Goal: Feedback & Contribution: Contribute content

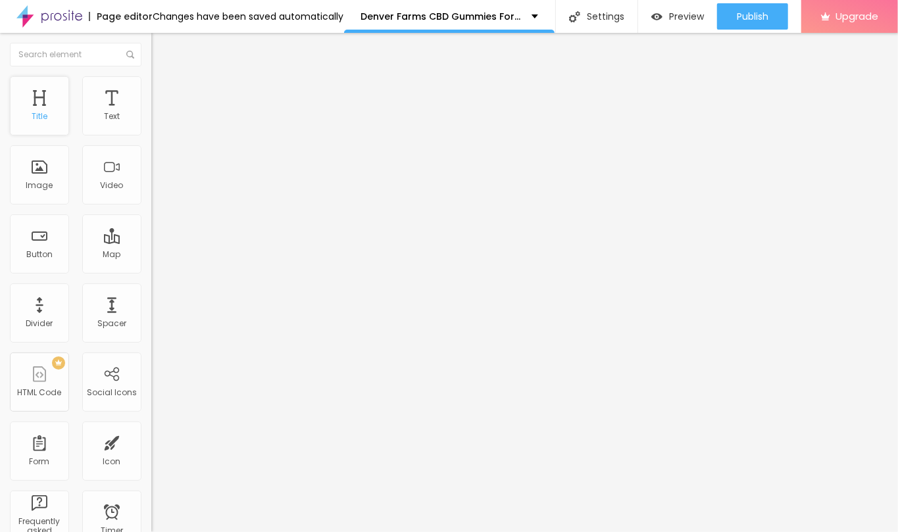
click at [54, 101] on div "Title" at bounding box center [39, 105] width 59 height 59
click at [157, 191] on icon "button" at bounding box center [161, 187] width 8 height 8
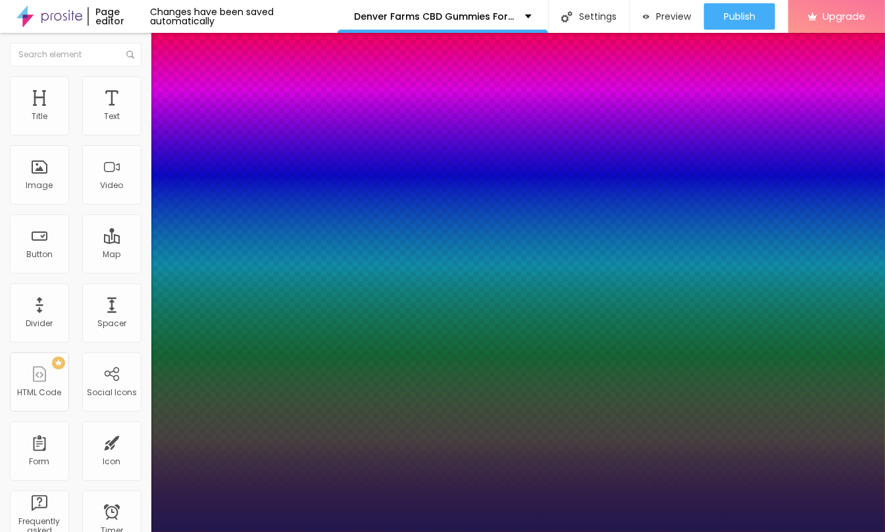
type input "1"
type input "42"
type input "1"
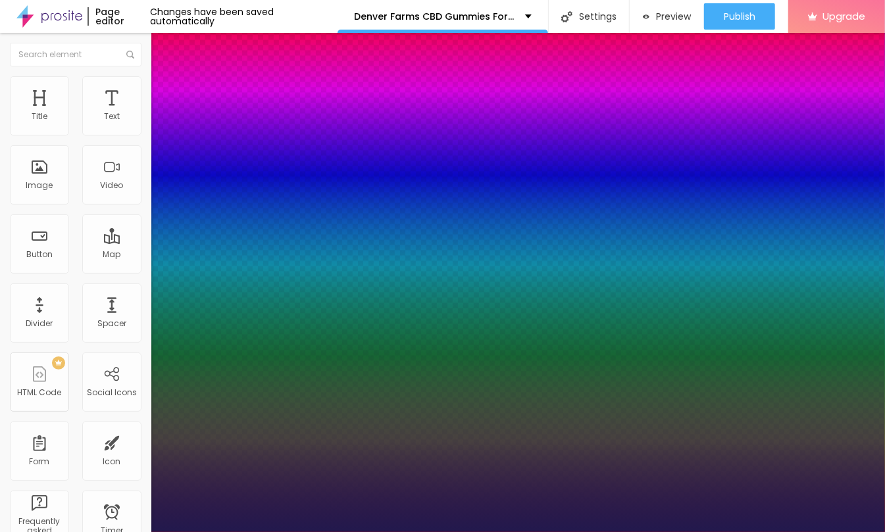
type input "31"
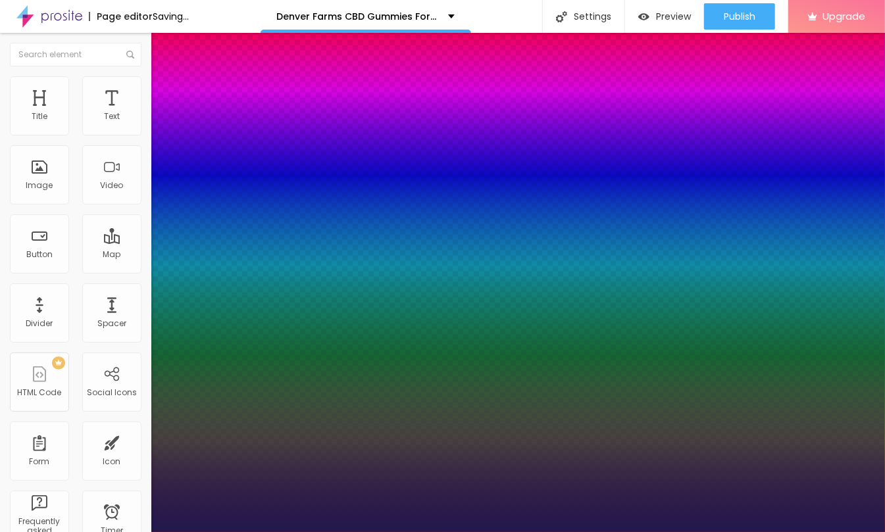
type input "1"
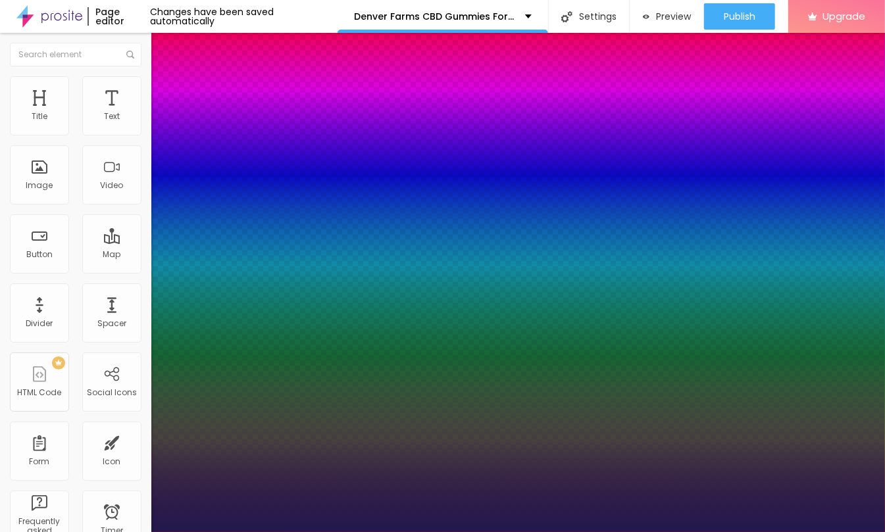
type input "31"
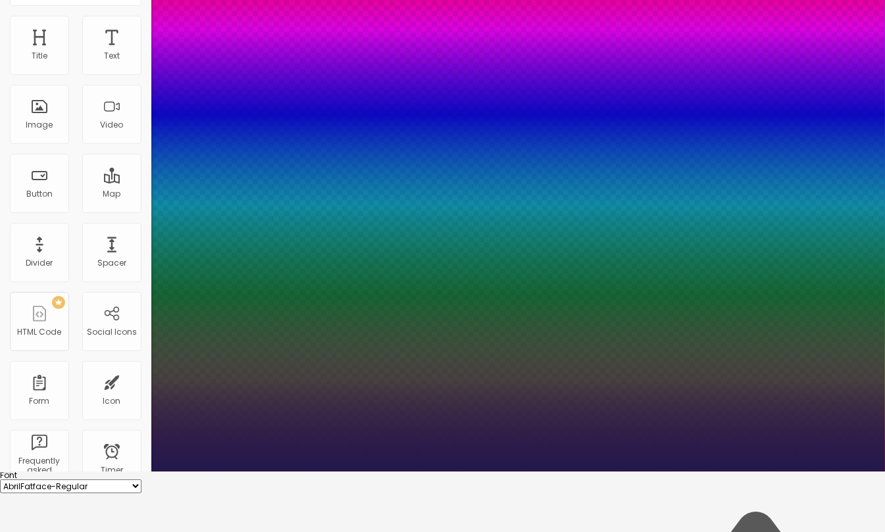
scroll to position [74, 0]
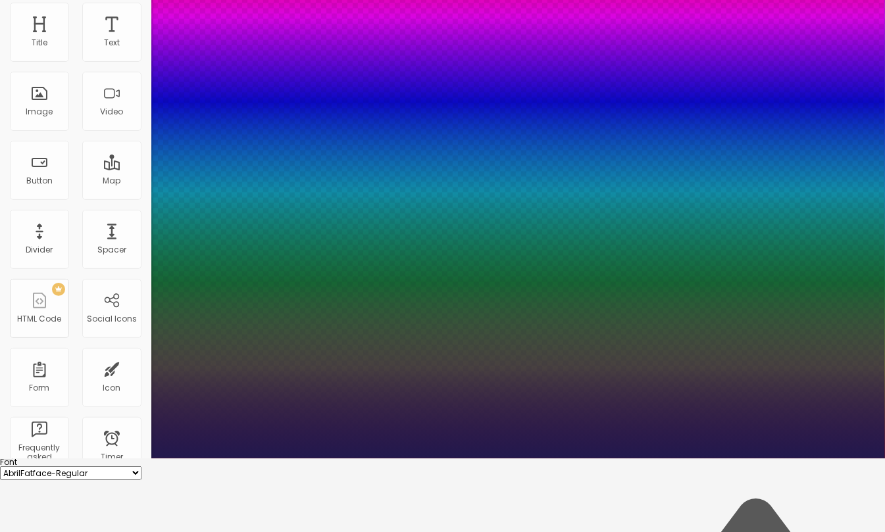
click at [234, 448] on div at bounding box center [442, 192] width 885 height 532
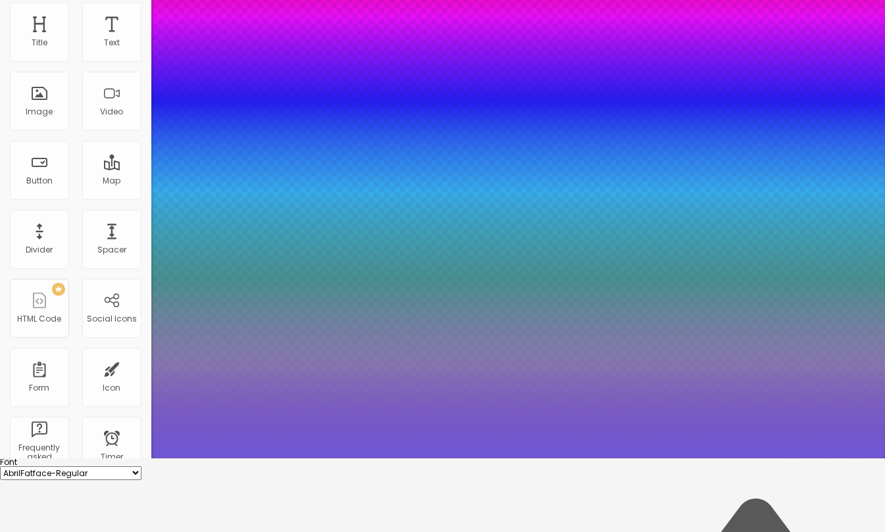
type input "1"
type input "#6D58D4"
type input "1"
type input "#735FD6"
type input "1"
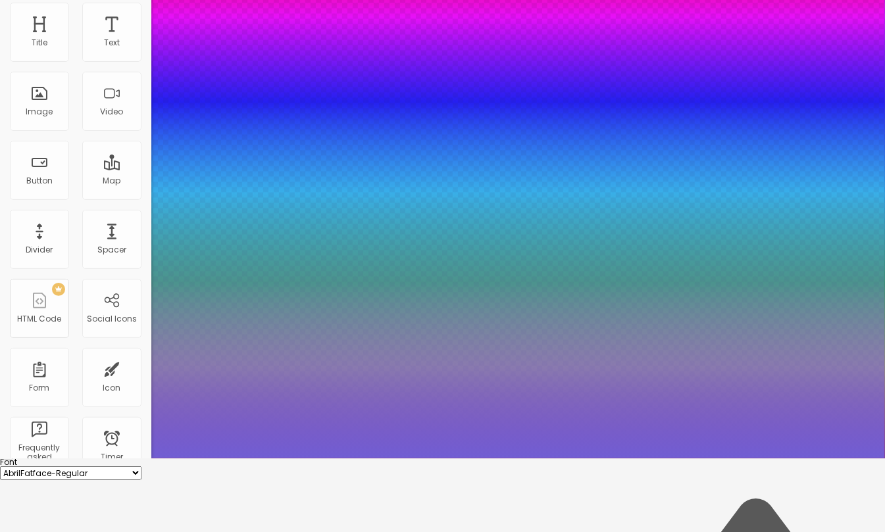
type input "#715ED3"
type input "1"
type input "#6656BB"
type input "1"
type input "#5B4DA3"
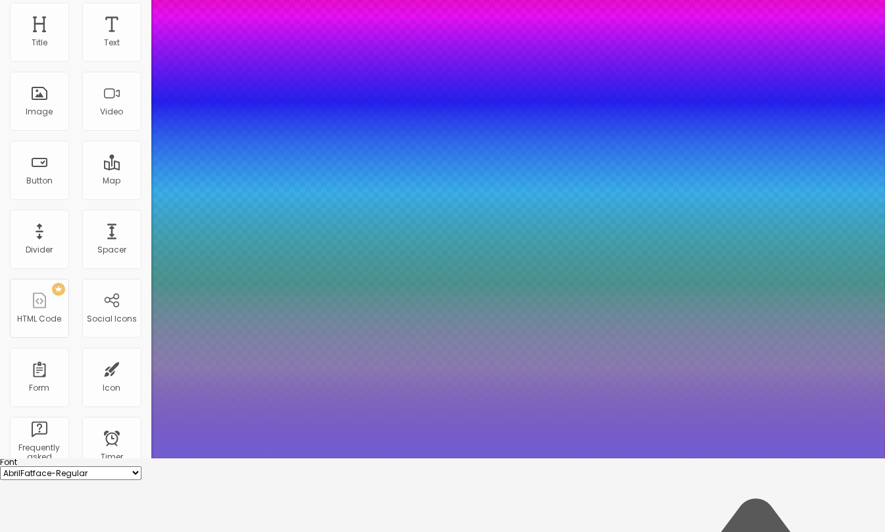
type input "1"
type input "#493F7C"
type input "1"
type input "#3F3769"
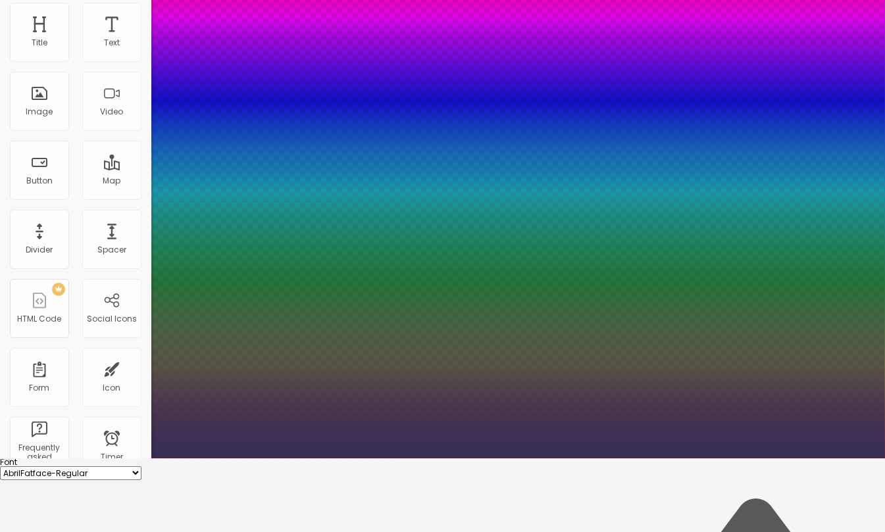
type input "1"
type input "#352F55"
type input "1"
type input "#2D2847"
type input "1"
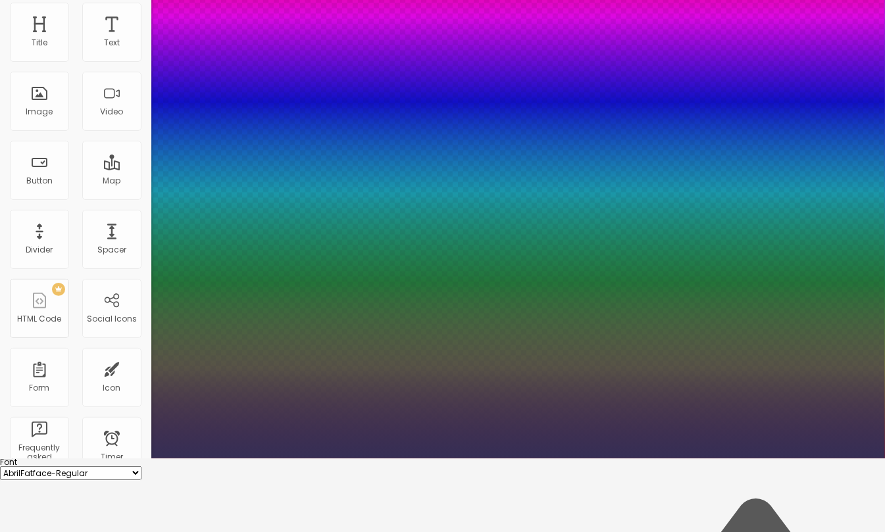
type input "#292441"
type input "1"
type input "#231E36"
type input "1"
type input "#1C182A"
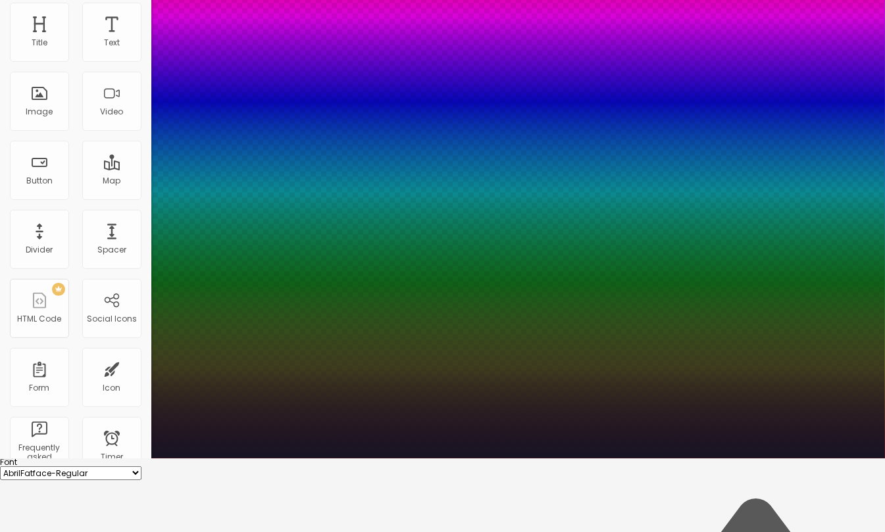
type input "1"
type input "#171424"
type input "1"
type input "#0B0A11"
type input "1"
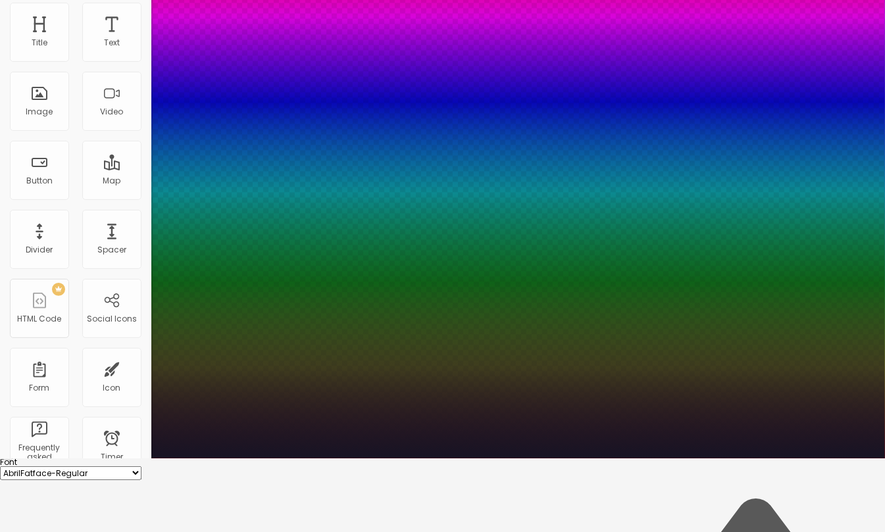
type input "#06060A"
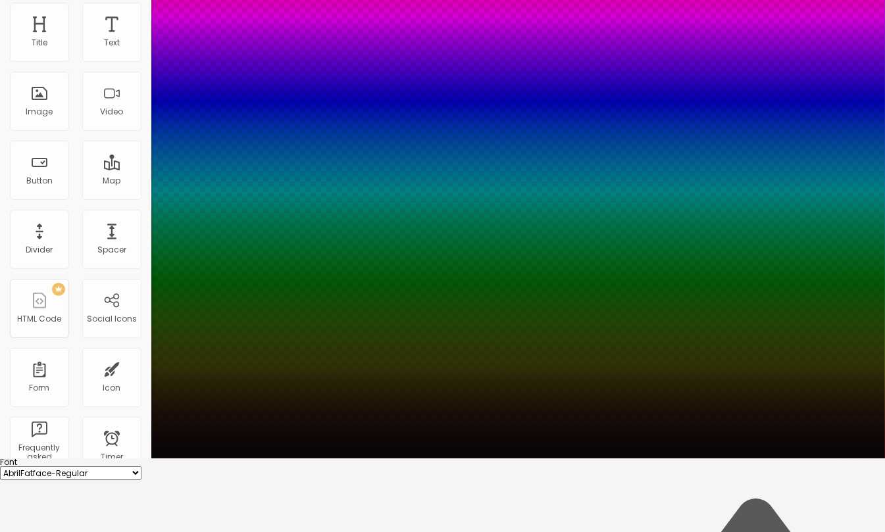
type input "1"
type input "#050508"
type input "1"
type input "#000000"
type input "1"
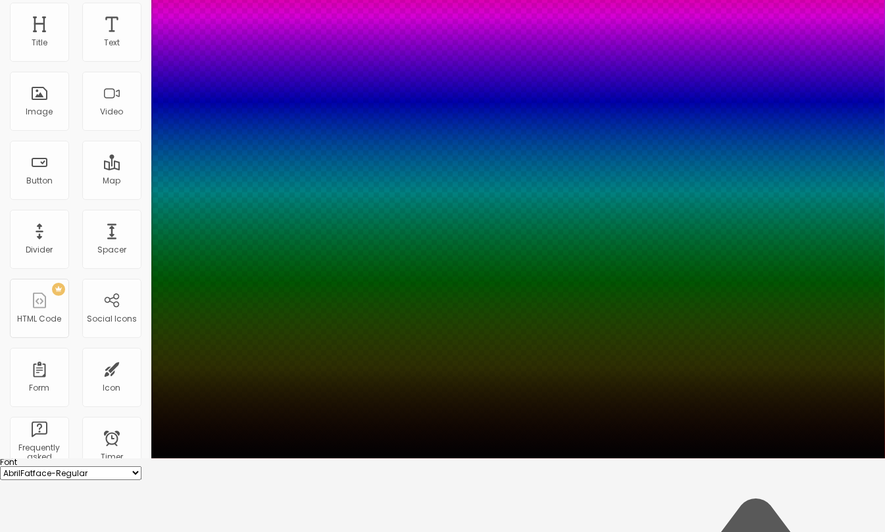
type input "#020203"
type input "1"
type input "#05050A"
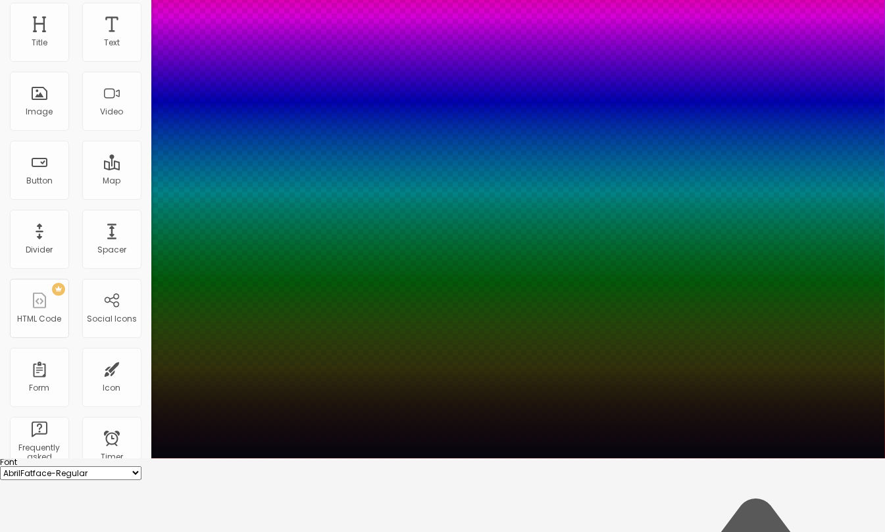
type input "1"
type input "#06060E"
type input "1"
type input "#010103"
type input "1"
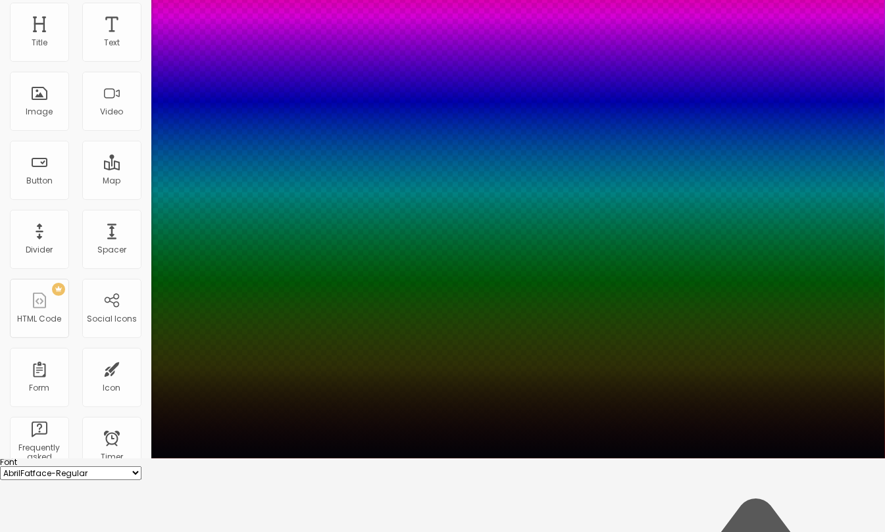
type input "#010102"
drag, startPoint x: 232, startPoint y: 447, endPoint x: 235, endPoint y: 530, distance: 83.0
click at [388, 459] on div at bounding box center [442, 459] width 885 height 0
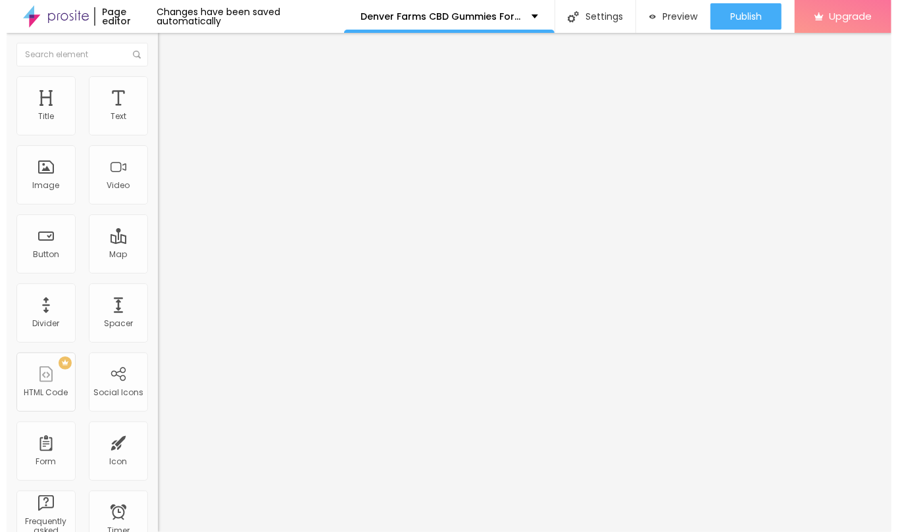
scroll to position [0, 0]
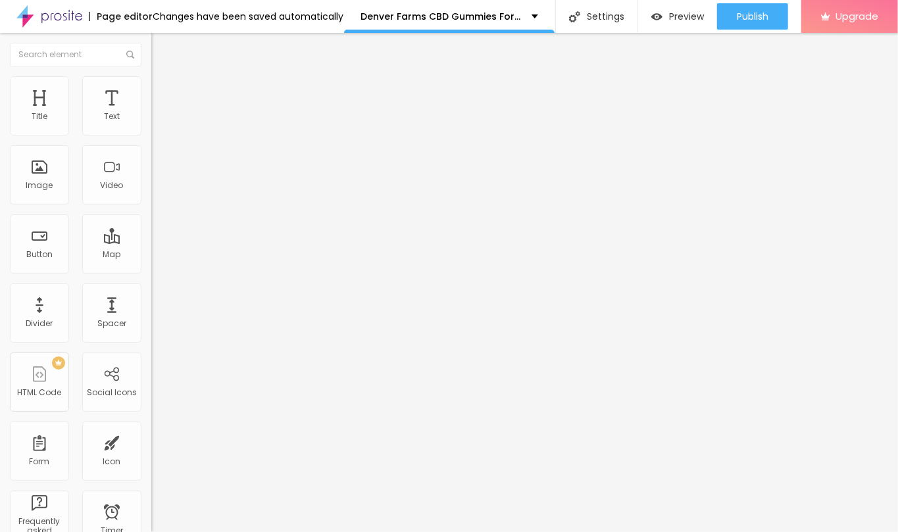
click at [157, 235] on icon "button" at bounding box center [161, 231] width 8 height 8
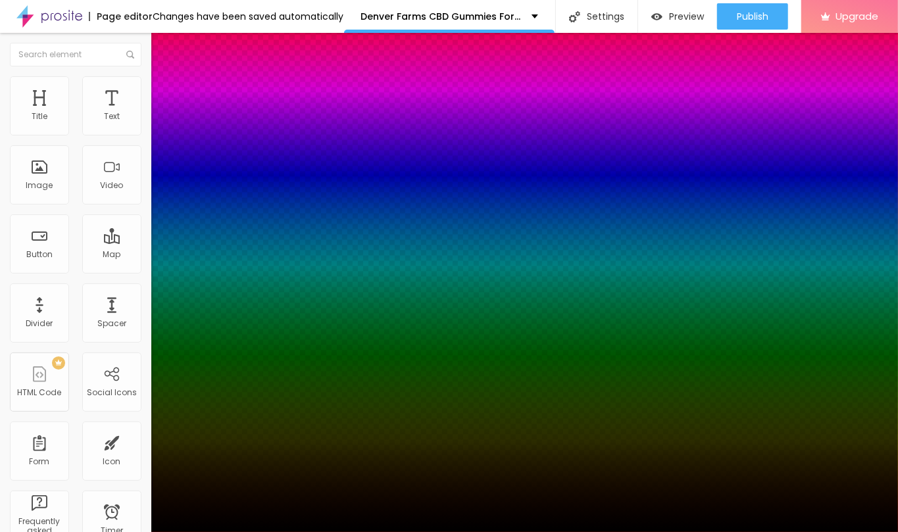
click at [234, 532] on div at bounding box center [449, 540] width 898 height 0
click at [195, 417] on div at bounding box center [449, 266] width 898 height 532
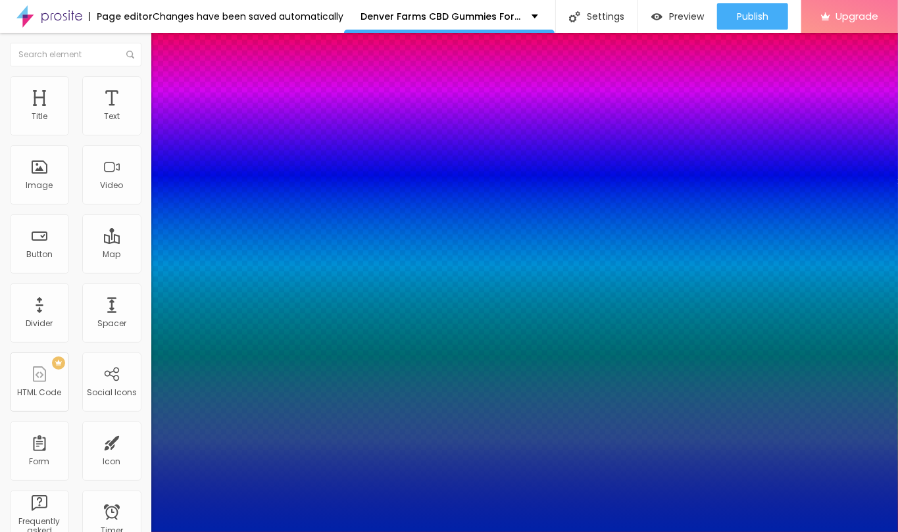
click at [224, 424] on div at bounding box center [449, 266] width 898 height 532
type input "#0021A8"
click at [226, 421] on div at bounding box center [449, 266] width 898 height 532
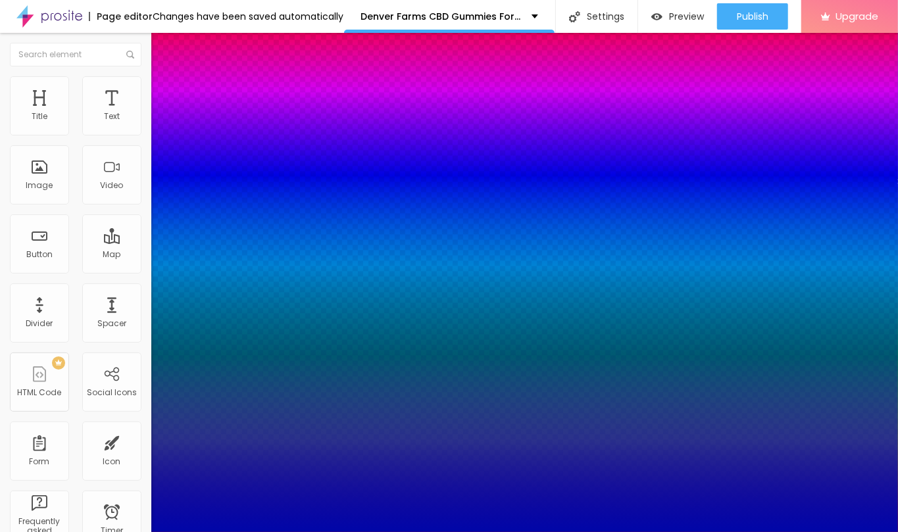
click at [324, 532] on div at bounding box center [449, 532] width 898 height 0
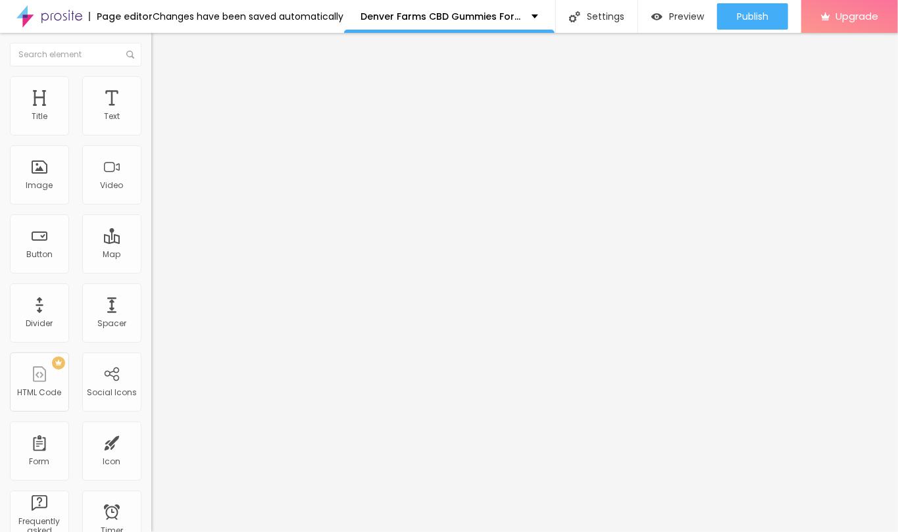
click at [161, 49] on div "Edit Title" at bounding box center [190, 48] width 59 height 11
click at [151, 43] on button "Edit Title" at bounding box center [226, 48] width 151 height 30
click at [161, 43] on img "button" at bounding box center [166, 48] width 11 height 11
click at [151, 124] on input "Click me" at bounding box center [230, 117] width 158 height 13
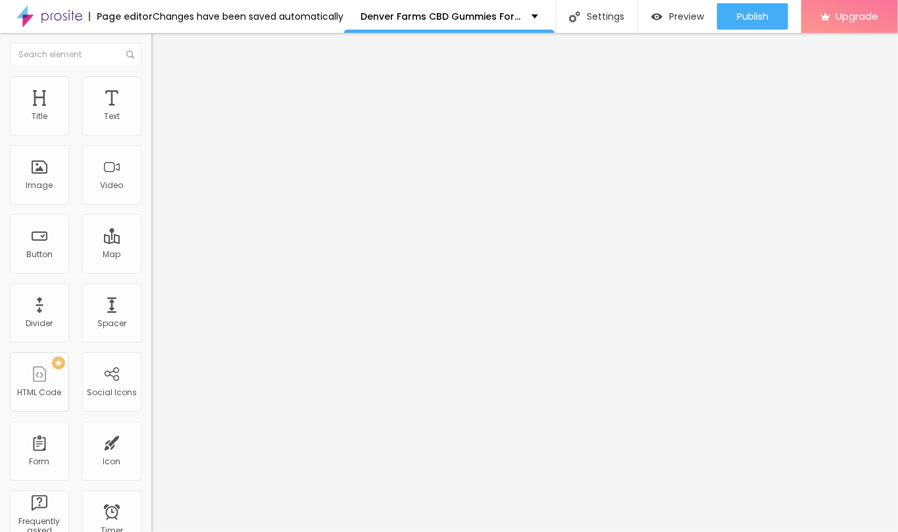
paste input "☘📣Official Website☘ ╰┈➤ ✔️ Save Up To 70% OFF — “OFFICIAL WEBSITE”"
type input "☘📣Official Website☘ ╰┈➤ ✔️ Save Up To 70% OFF — “OFFICIAL WEBSITE”"
click at [151, 271] on input "https://" at bounding box center [230, 264] width 158 height 13
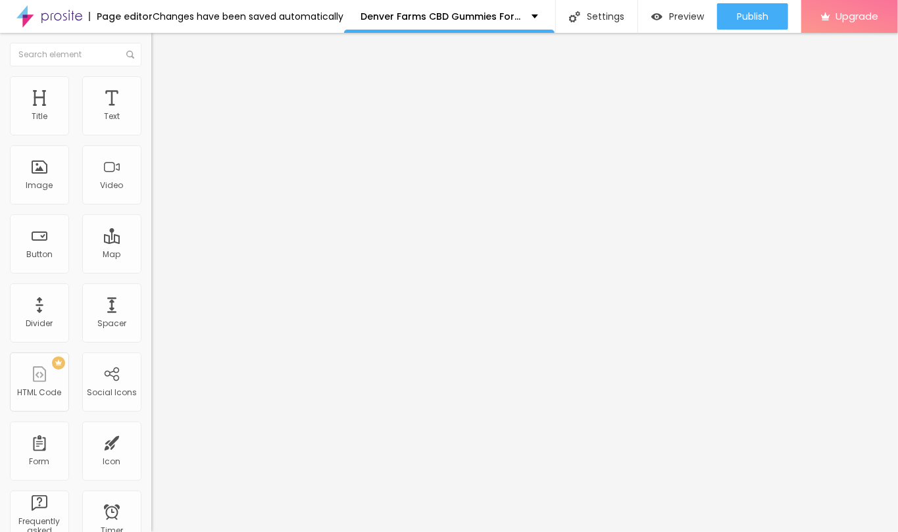
click at [151, 271] on input "https://" at bounding box center [230, 264] width 158 height 13
paste input "[DOMAIN_NAME][URL]"
type input "[URL][DOMAIN_NAME]"
click at [151, 294] on div "Open in new tab" at bounding box center [226, 291] width 151 height 7
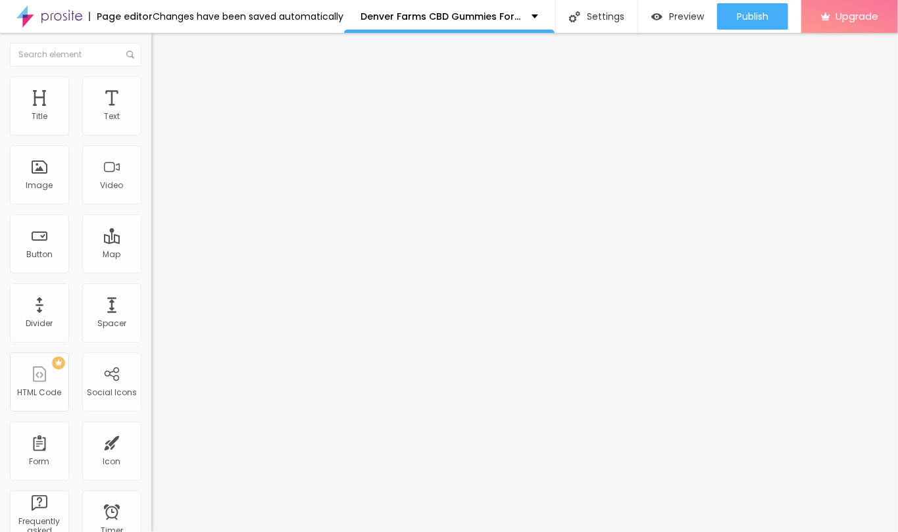
scroll to position [0, 0]
type input "☘📣Official Website☘ ╰┈➤"
click at [151, 113] on span "Add image" at bounding box center [178, 107] width 54 height 11
drag, startPoint x: 809, startPoint y: 480, endPoint x: 172, endPoint y: 206, distance: 692.7
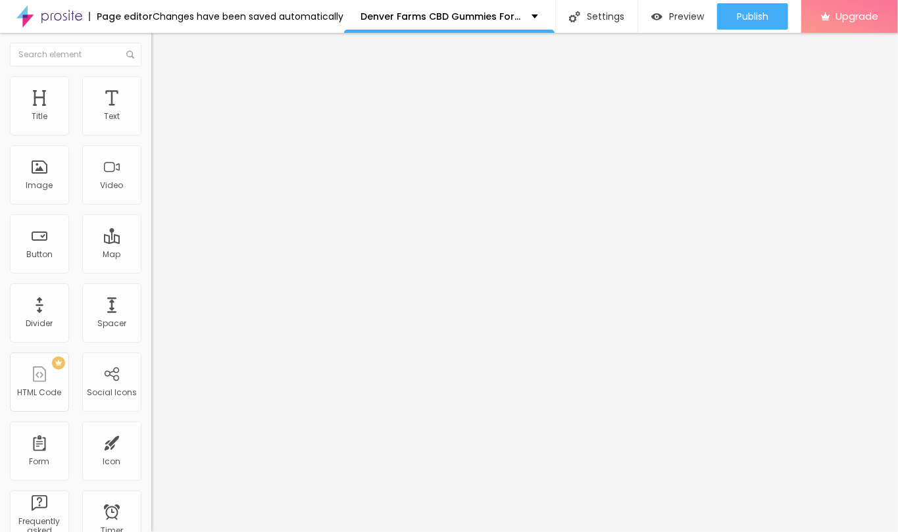
drag, startPoint x: 169, startPoint y: 204, endPoint x: 159, endPoint y: 201, distance: 10.9
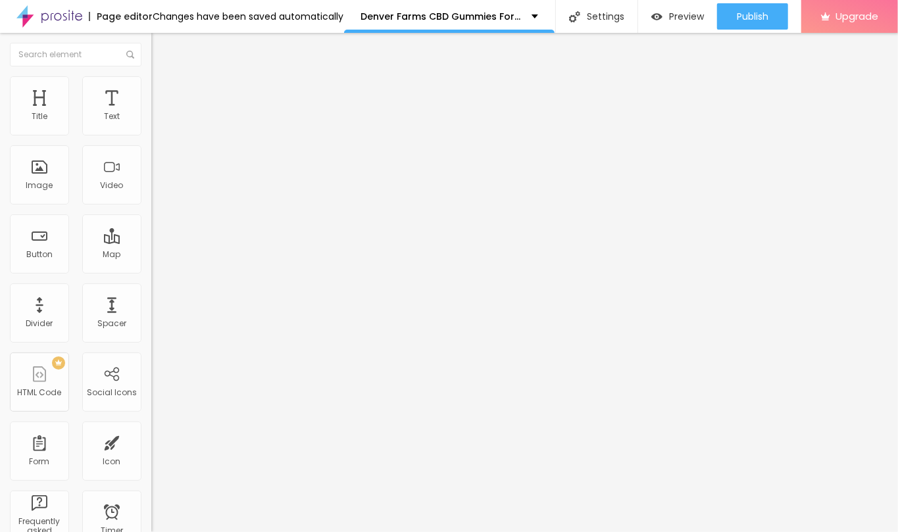
drag, startPoint x: 58, startPoint y: 355, endPoint x: 0, endPoint y: 356, distance: 57.9
click at [151, 301] on div "Change image Image description (Alt) Align Aspect Ratio Original Cinema 16:9 De…" at bounding box center [226, 202] width 151 height 198
paste input "[DOMAIN_NAME][URL]"
drag, startPoint x: 109, startPoint y: 356, endPoint x: 0, endPoint y: 356, distance: 109.2
click at [151, 301] on div "Change image Image description (Alt) Align Aspect Ratio Original Cinema 16:9 De…" at bounding box center [226, 202] width 151 height 198
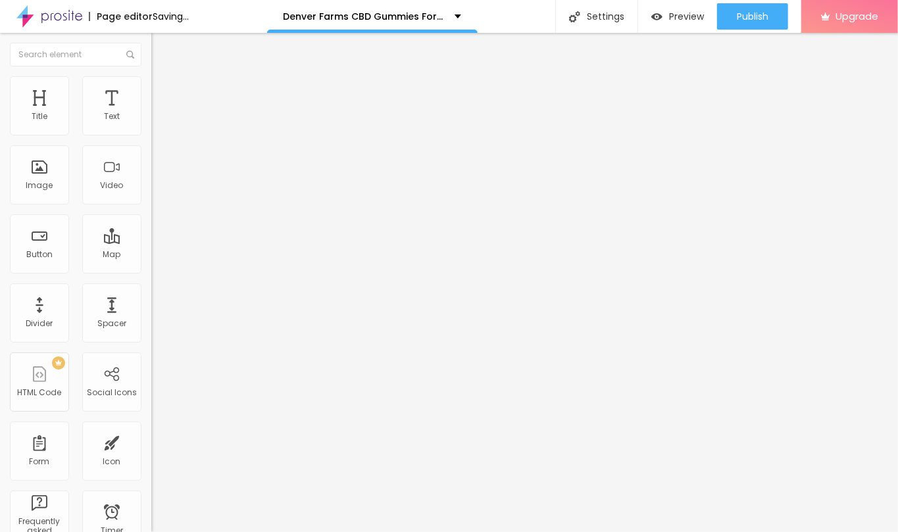
type input "[URL][DOMAIN_NAME]"
click at [151, 133] on input "text" at bounding box center [230, 126] width 158 height 13
paste input "Denver Farms CBD Gummies For Pain"
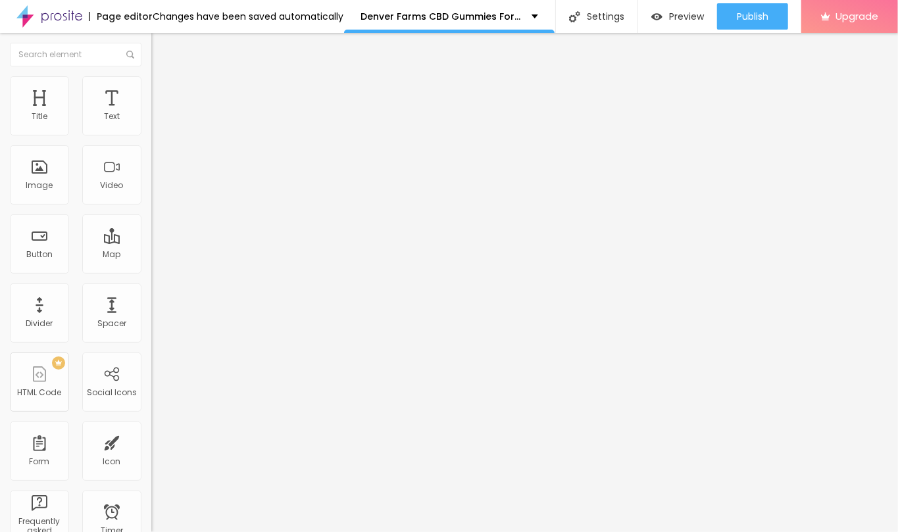
type input "Denver Farms CBD Gummies For Pain"
click at [151, 133] on input "Denver Farms CBD Gummies For Pain" at bounding box center [230, 126] width 158 height 13
click at [151, 270] on input "[URL][DOMAIN_NAME]" at bounding box center [230, 263] width 158 height 13
click at [151, 82] on img at bounding box center [157, 82] width 12 height 12
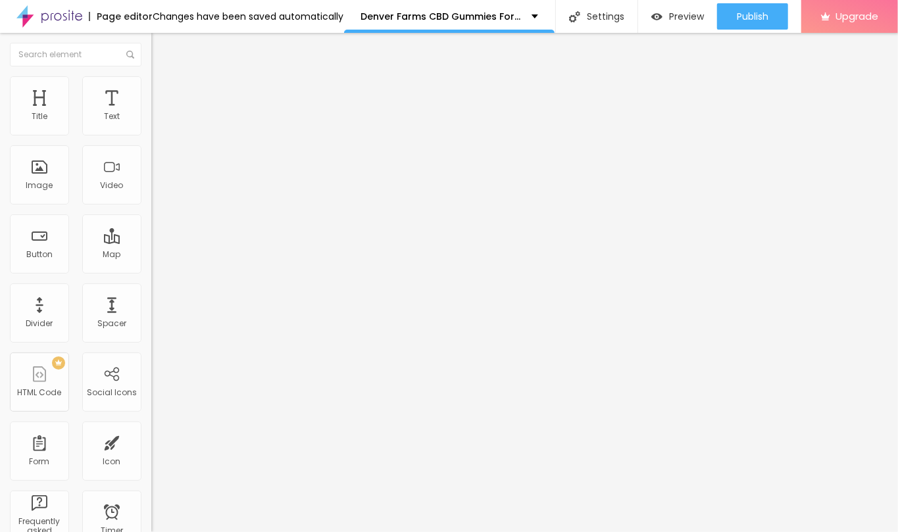
type input "75"
type input "70"
type input "65"
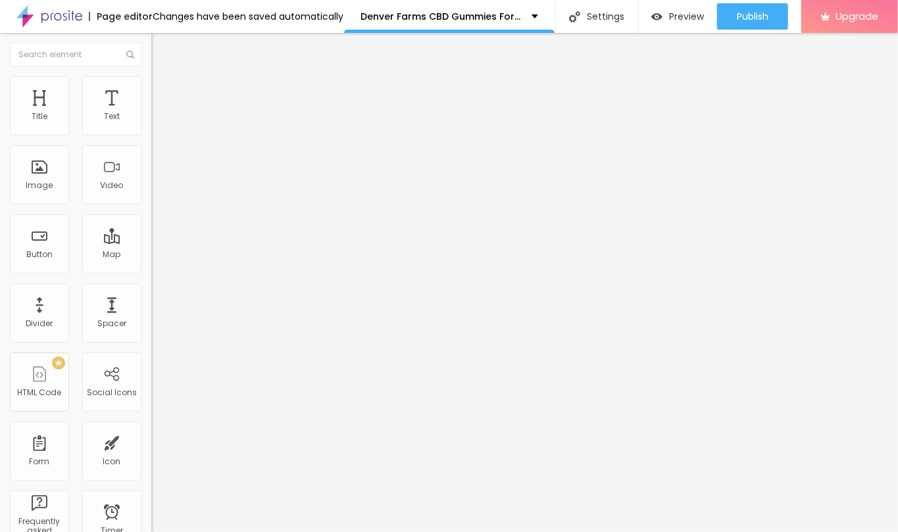
type input "65"
type input "60"
type input "55"
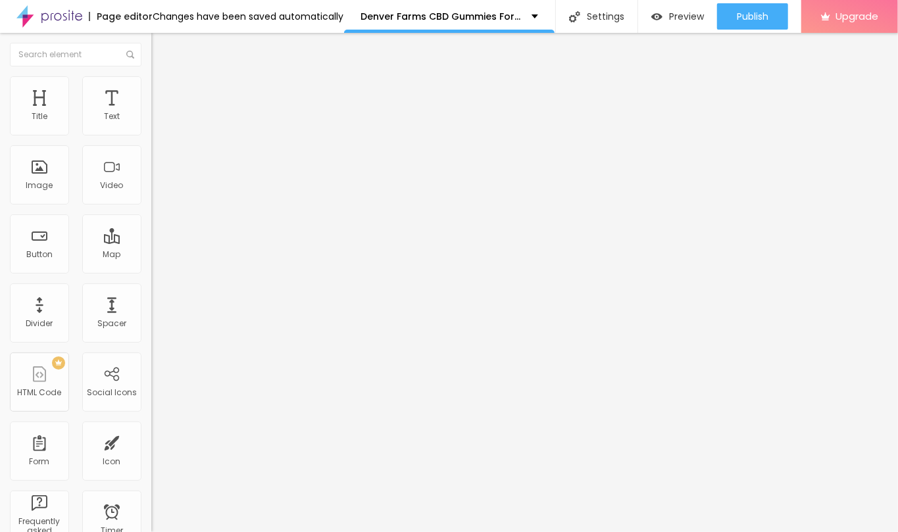
type input "50"
drag, startPoint x: 101, startPoint y: 143, endPoint x: 67, endPoint y: 141, distance: 34.3
type input "50"
click at [151, 135] on input "range" at bounding box center [193, 129] width 85 height 11
click at [161, 50] on div "Edit Image" at bounding box center [195, 48] width 69 height 11
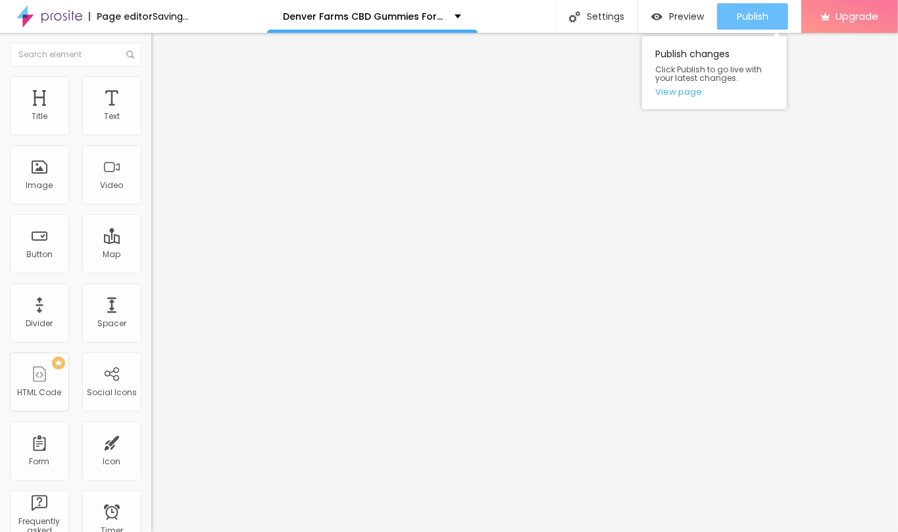
click at [767, 16] on span "Publish" at bounding box center [753, 16] width 32 height 11
